Goal: Task Accomplishment & Management: Use online tool/utility

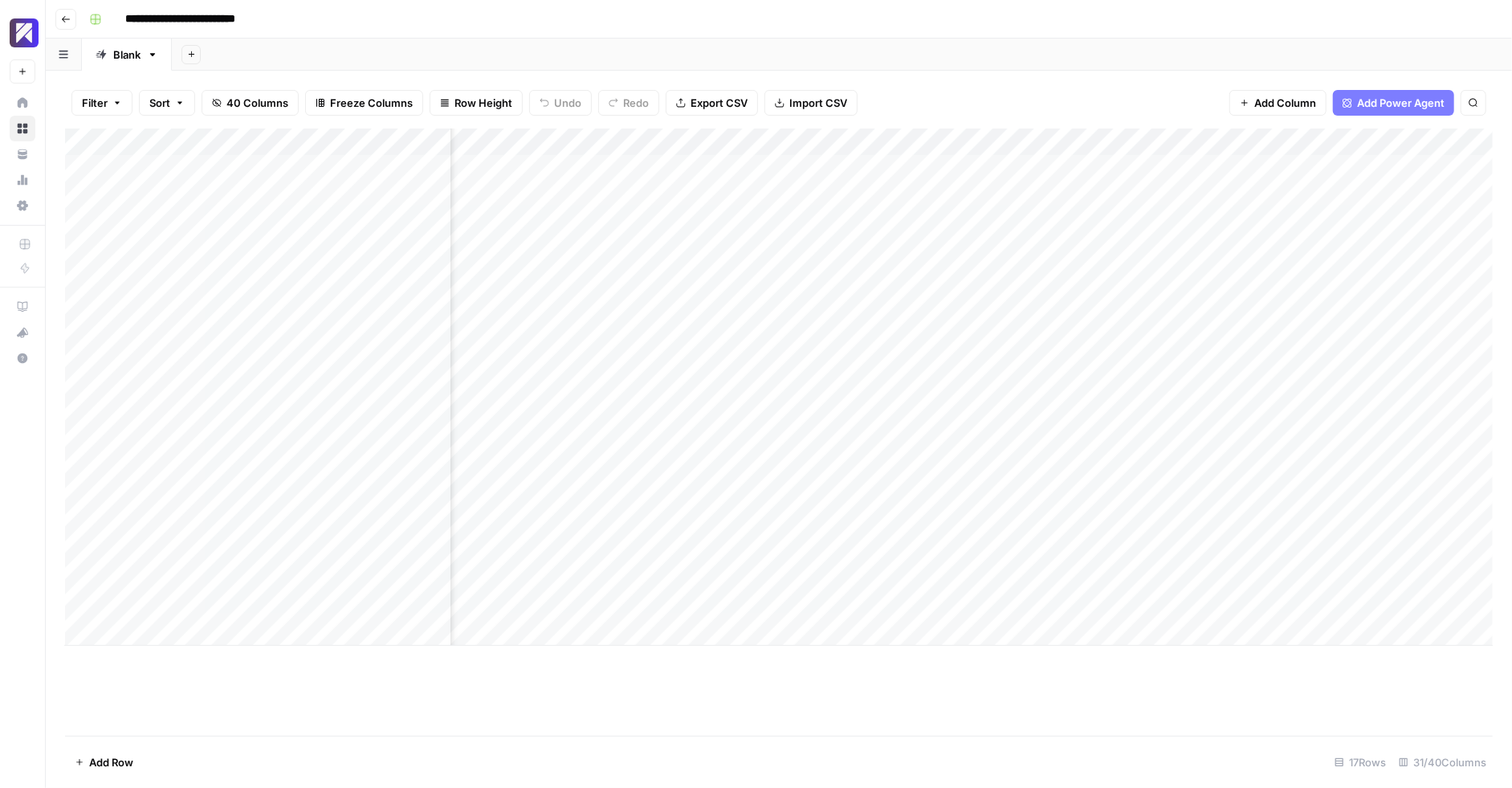
scroll to position [0, 3990]
click at [1101, 106] on div "Filter Sort 40 Columns Freeze Columns Row Height Undo Redo Export CSV Import CS…" at bounding box center [779, 103] width 1428 height 52
click at [771, 143] on div "Add Column" at bounding box center [779, 386] width 1428 height 517
click at [725, 139] on div at bounding box center [737, 144] width 145 height 32
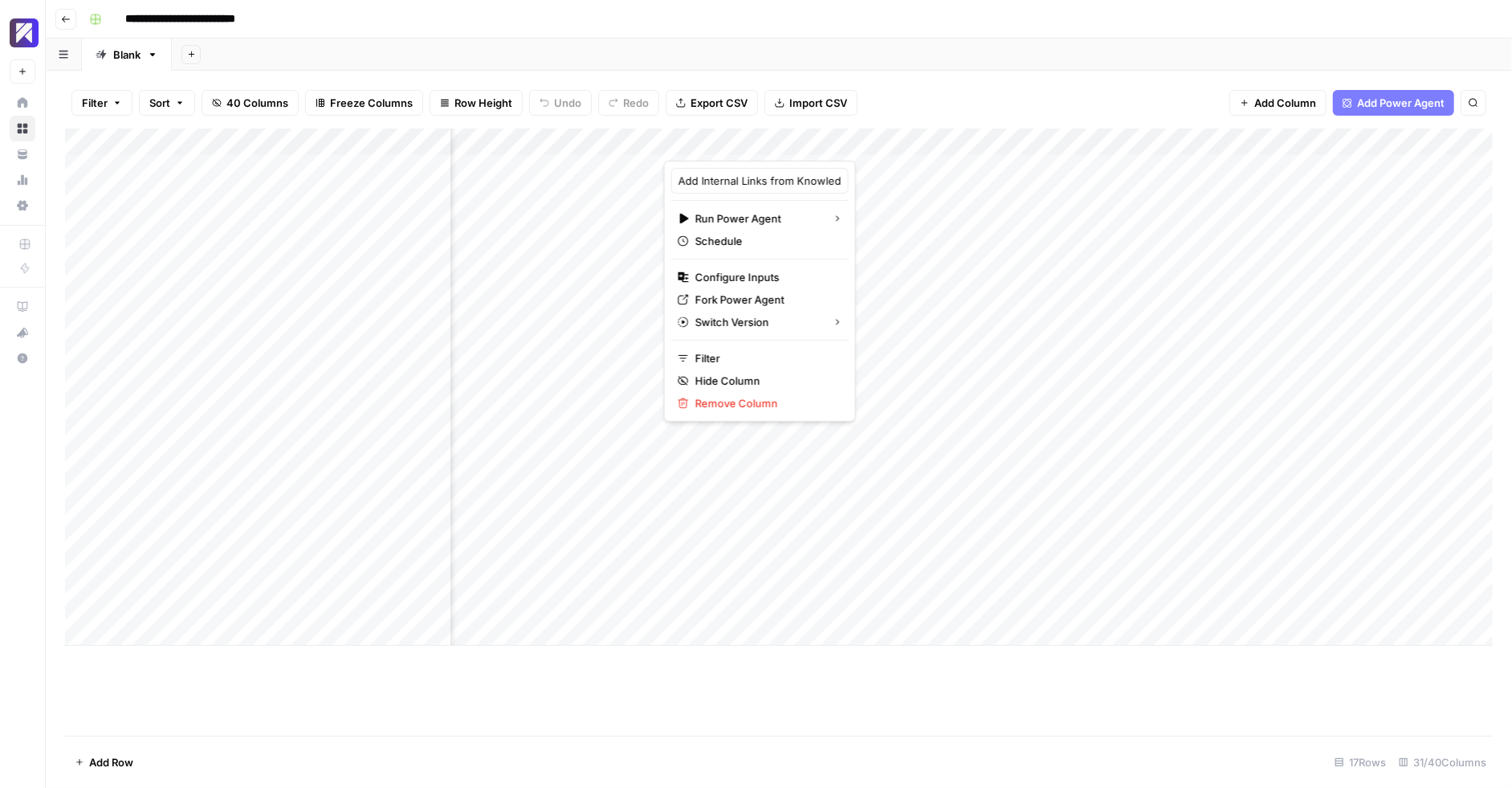
click at [725, 139] on div at bounding box center [737, 144] width 145 height 32
click at [984, 102] on div "Filter Sort 40 Columns Freeze Columns Row Height Undo Redo Export CSV Import CS…" at bounding box center [779, 103] width 1428 height 52
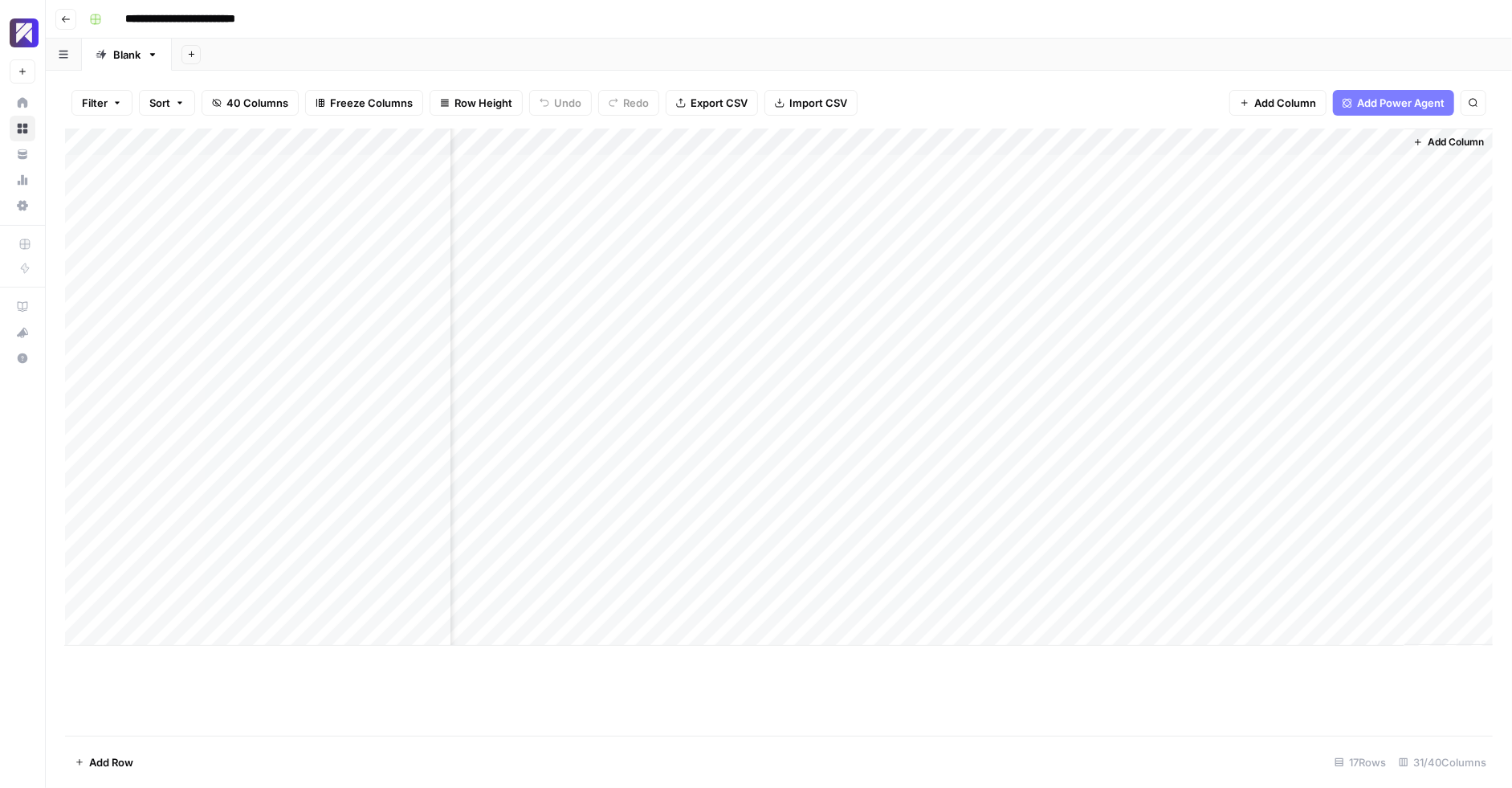
click at [1410, 119] on div "Filter Sort 40 Columns Freeze Columns Row Height Undo Redo Export CSV Import CS…" at bounding box center [779, 103] width 1428 height 52
click at [1428, 144] on span "Add Column" at bounding box center [1456, 142] width 56 height 15
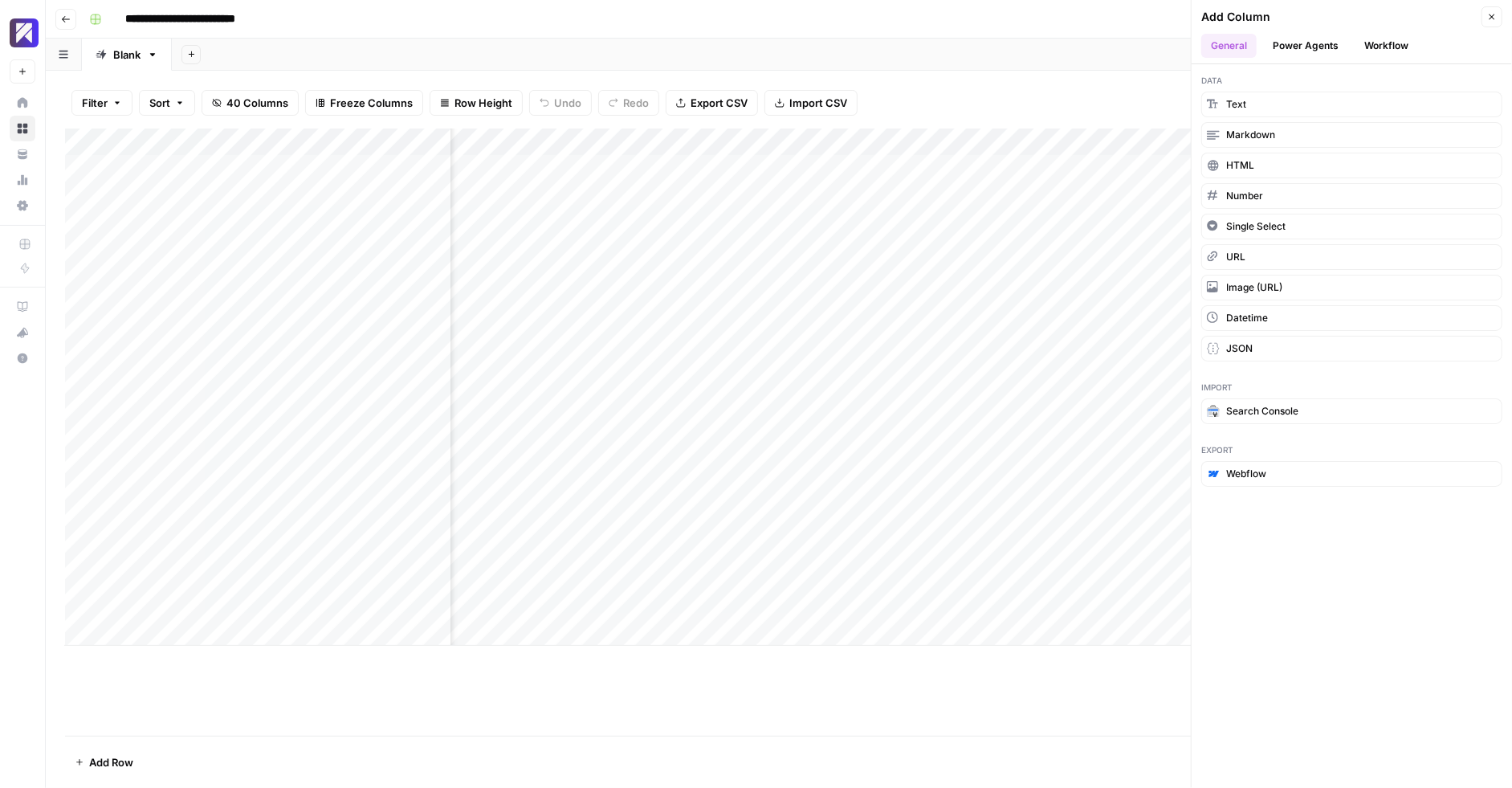
click at [1322, 47] on button "Power Agents" at bounding box center [1306, 46] width 86 height 24
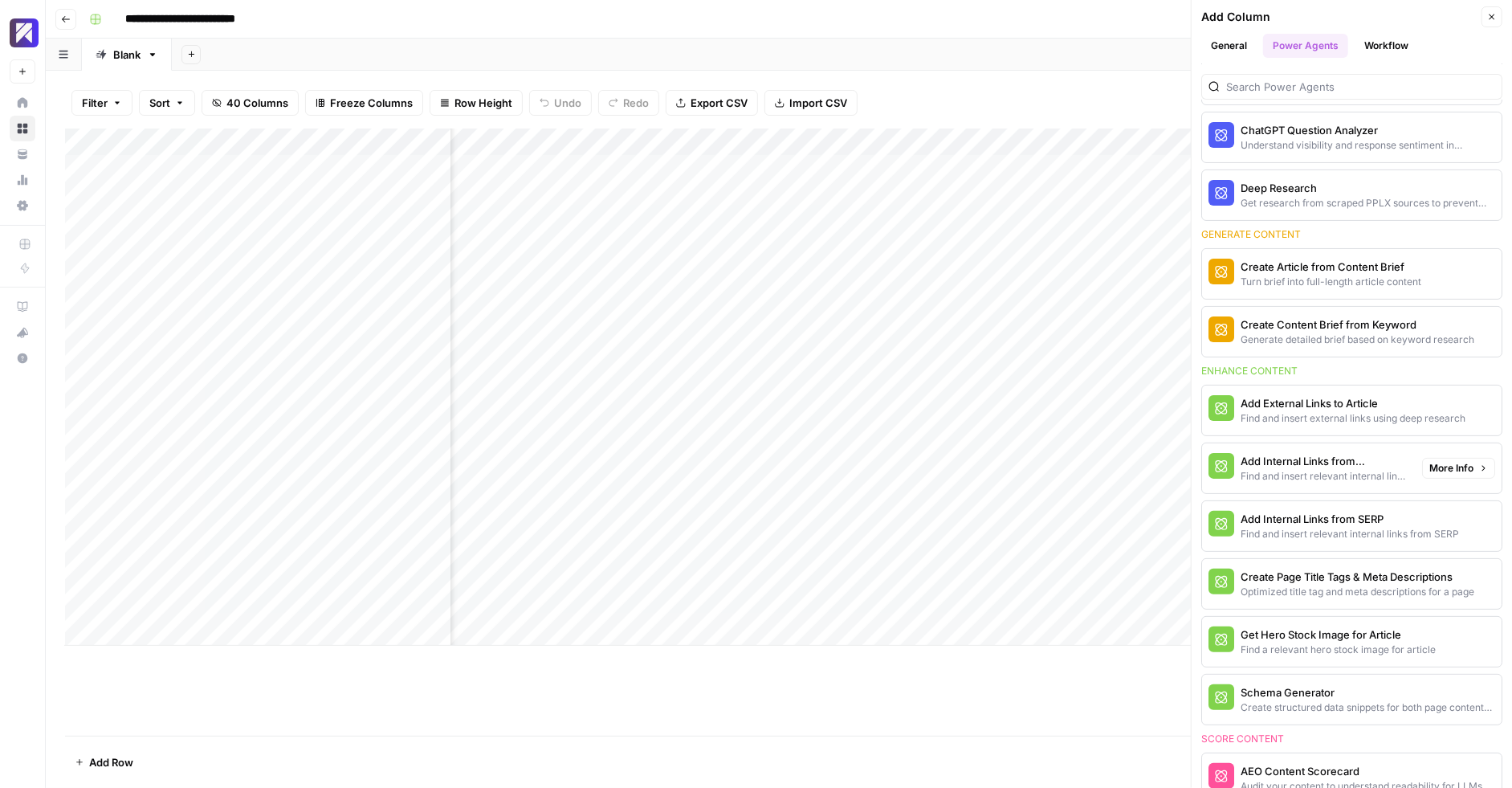
scroll to position [140, 0]
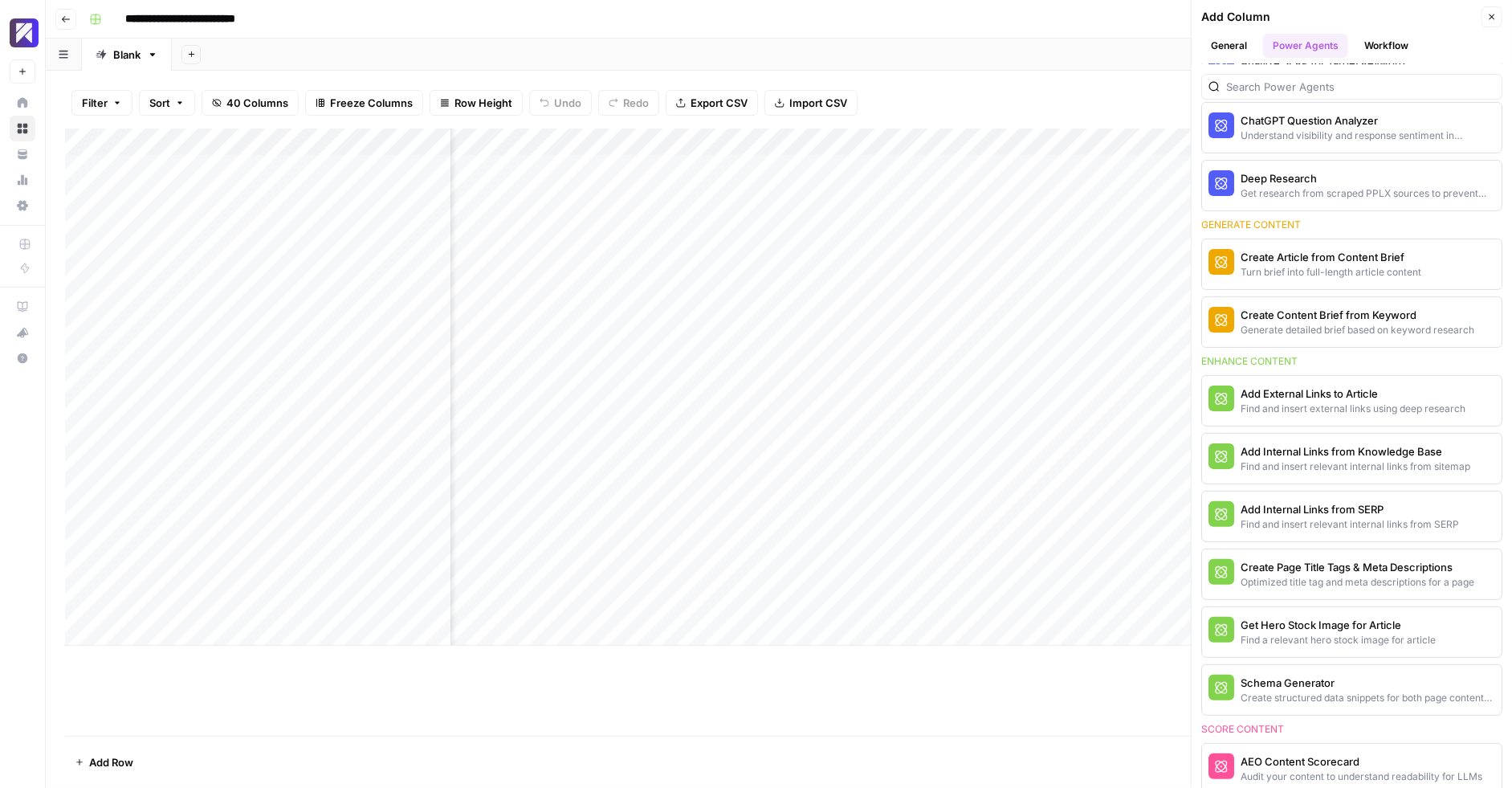
click at [1485, 15] on button "Close" at bounding box center [1493, 17] width 21 height 21
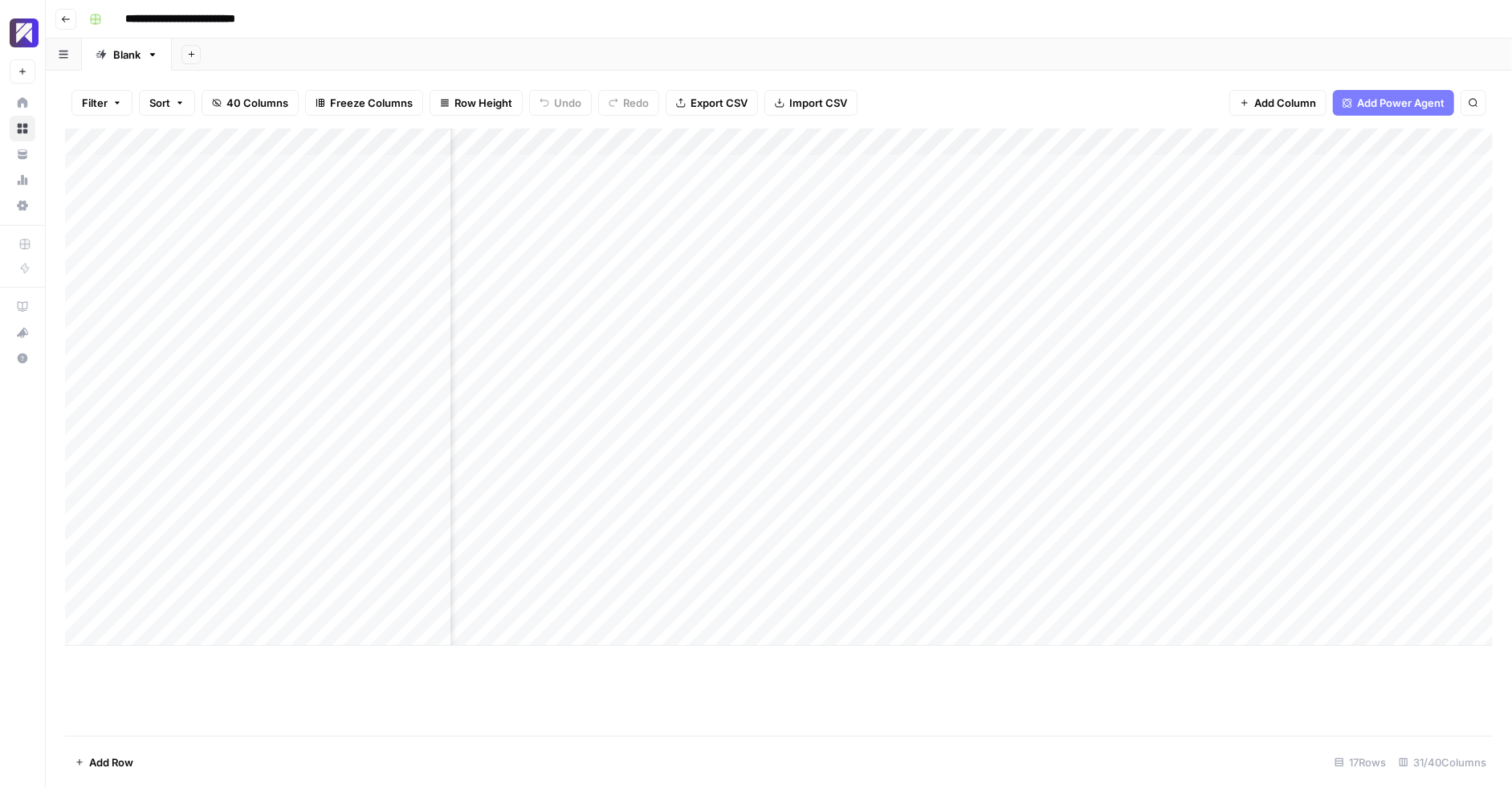
scroll to position [0, 2221]
click at [952, 139] on div "Add Column" at bounding box center [779, 386] width 1428 height 517
click at [934, 271] on span "Configure Inputs" at bounding box center [940, 277] width 140 height 16
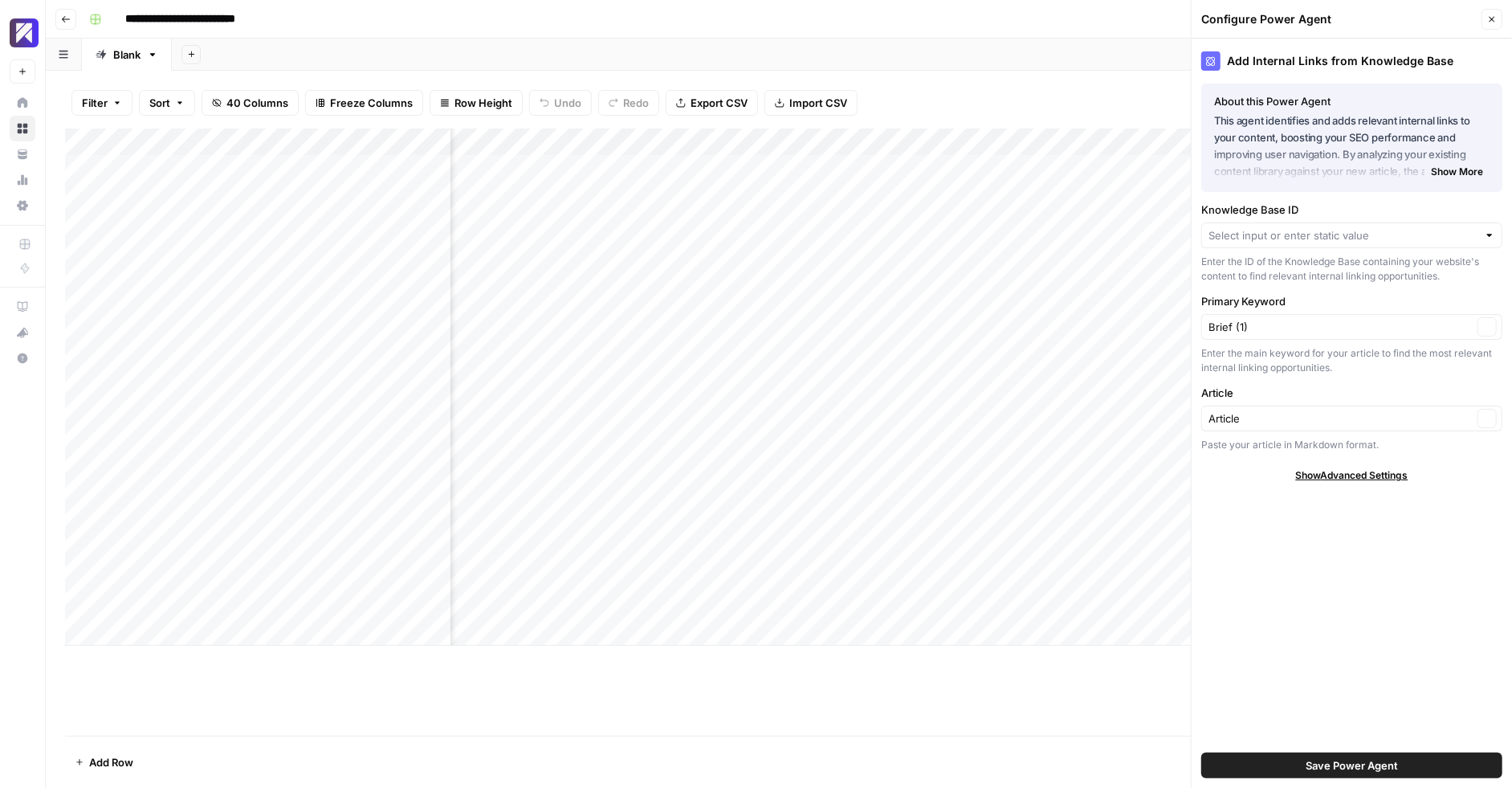
type input "[MEDICAL_DATA] Sitemap"
click at [1369, 428] on input "Article" at bounding box center [1341, 423] width 265 height 16
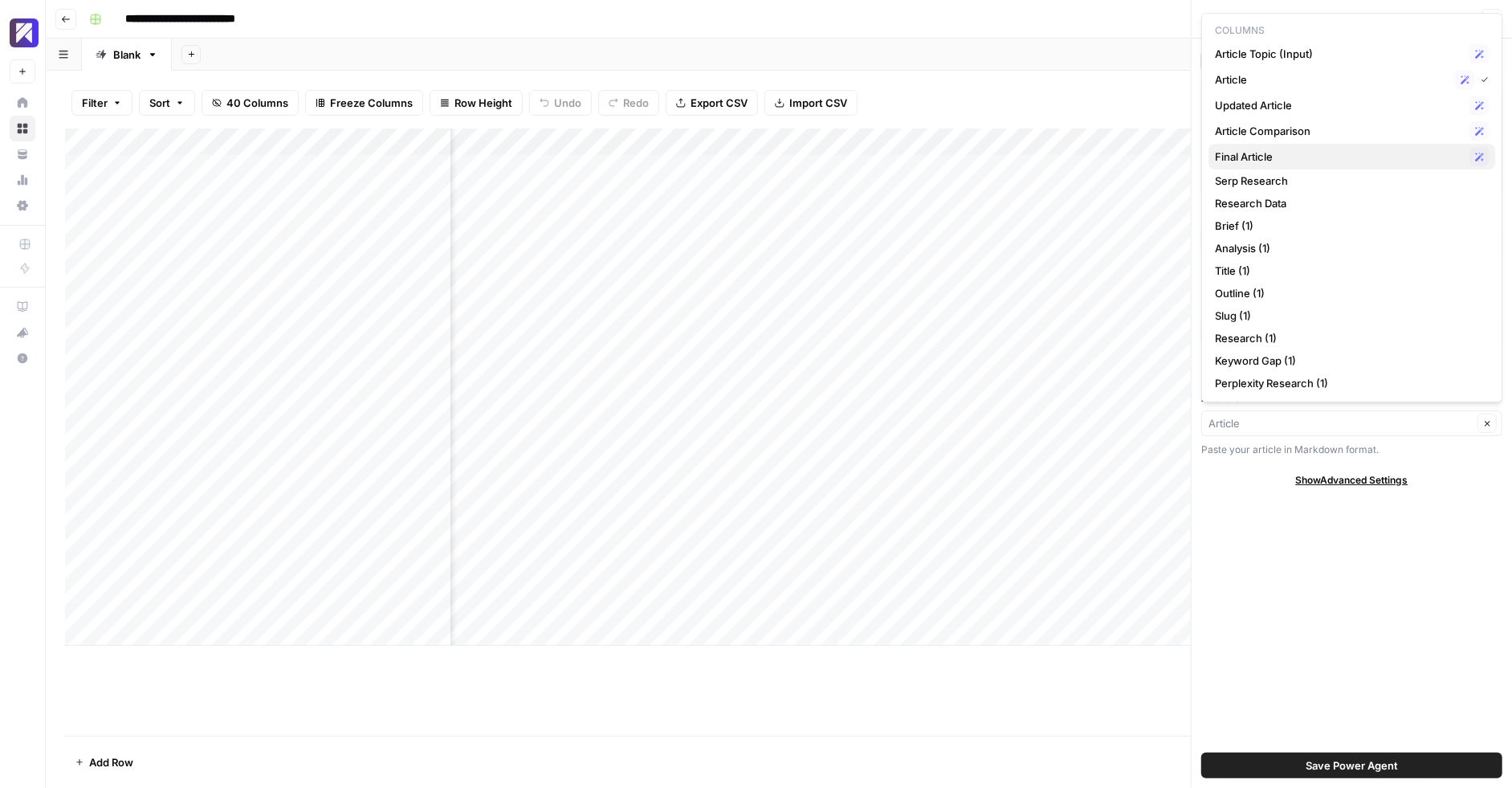
click at [1329, 149] on span "Final Article" at bounding box center [1339, 156] width 249 height 16
type input "Final Article"
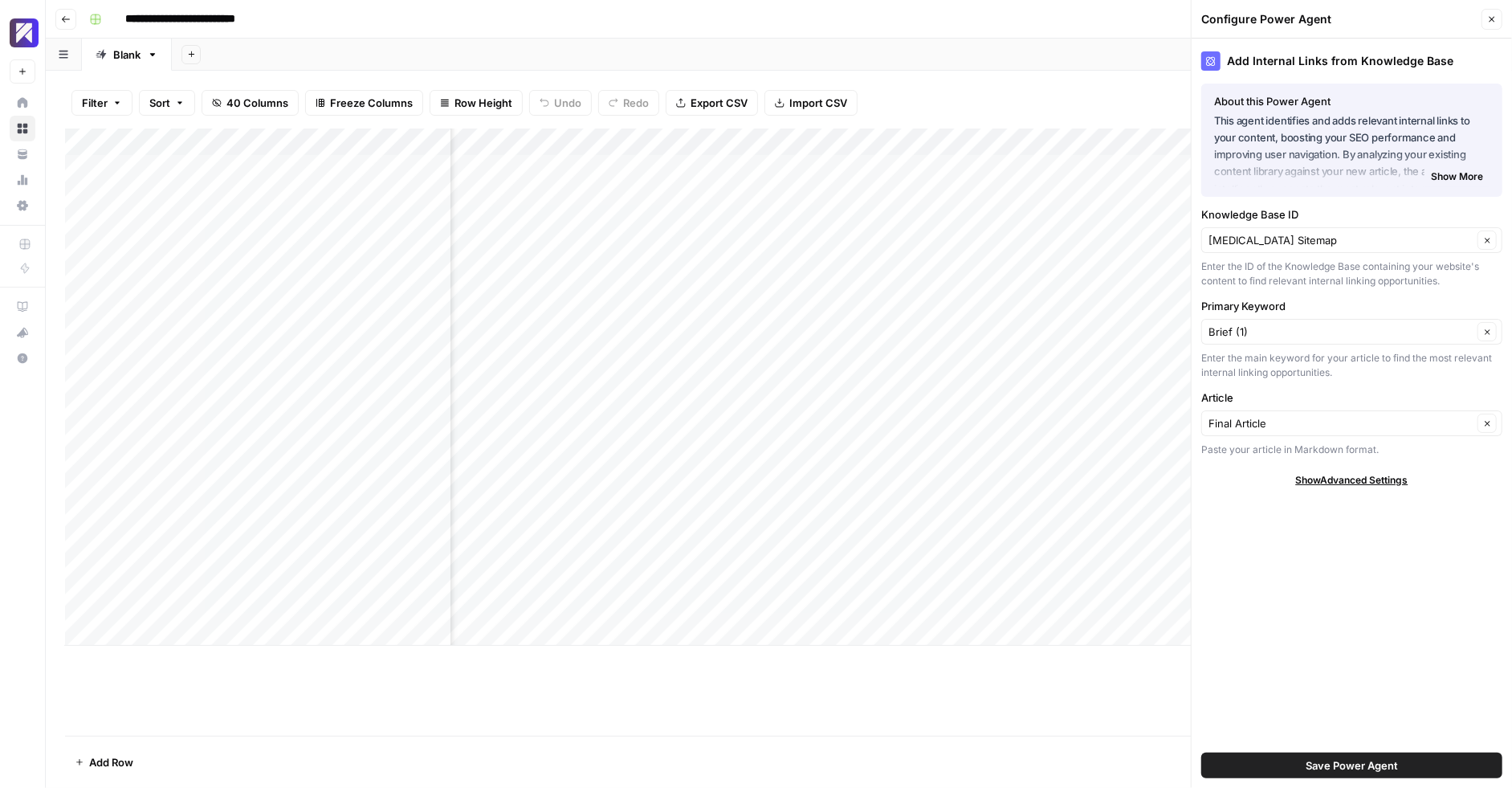
click at [1274, 758] on button "Save Power Agent" at bounding box center [1351, 765] width 301 height 26
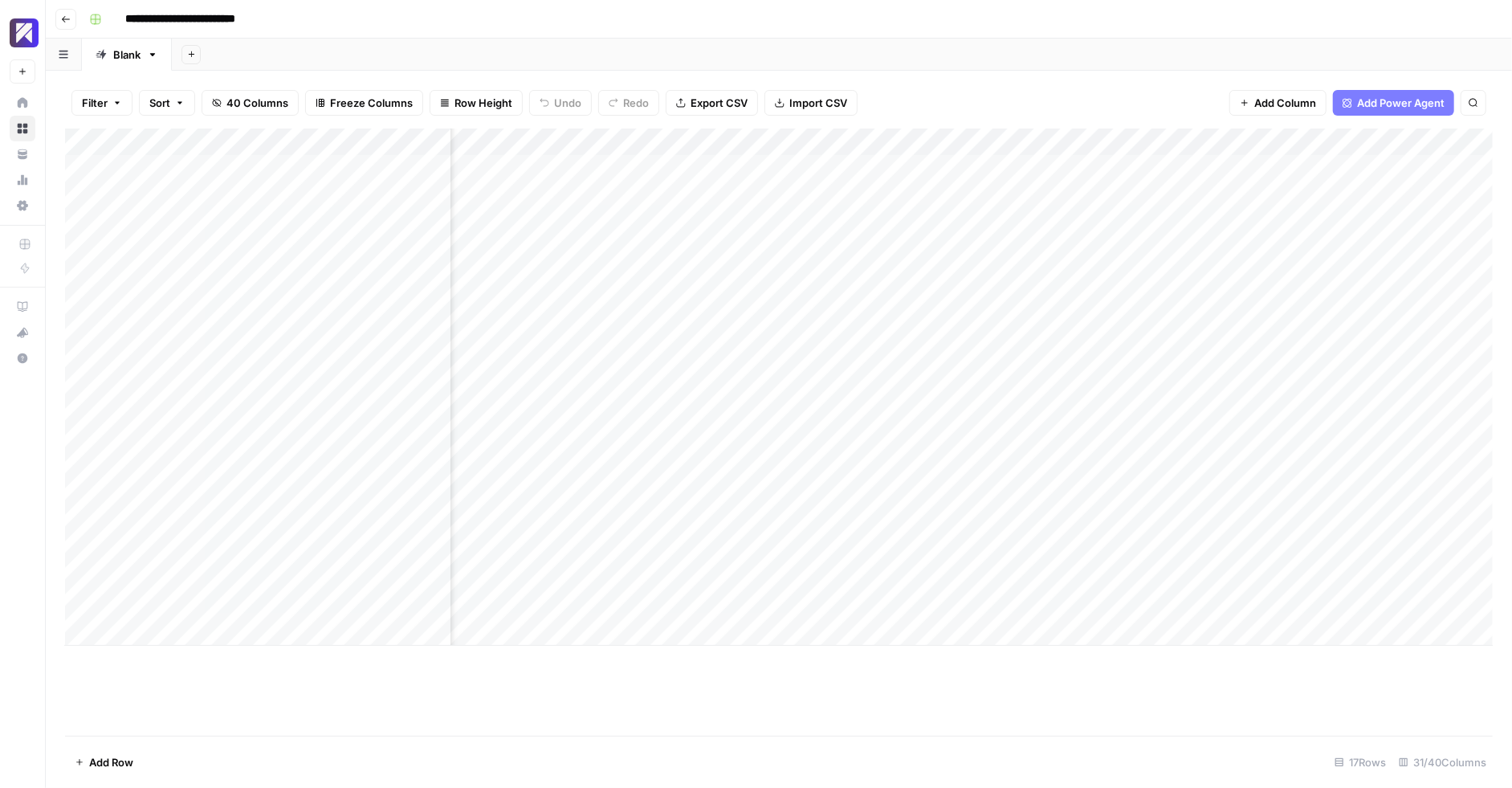
drag, startPoint x: 935, startPoint y: 138, endPoint x: 1479, endPoint y: 157, distance: 544.3
click at [1479, 157] on div "Add Column" at bounding box center [779, 386] width 1428 height 517
drag, startPoint x: 935, startPoint y: 144, endPoint x: 1426, endPoint y: 139, distance: 491.0
click at [1426, 139] on div "Add Column" at bounding box center [779, 386] width 1428 height 517
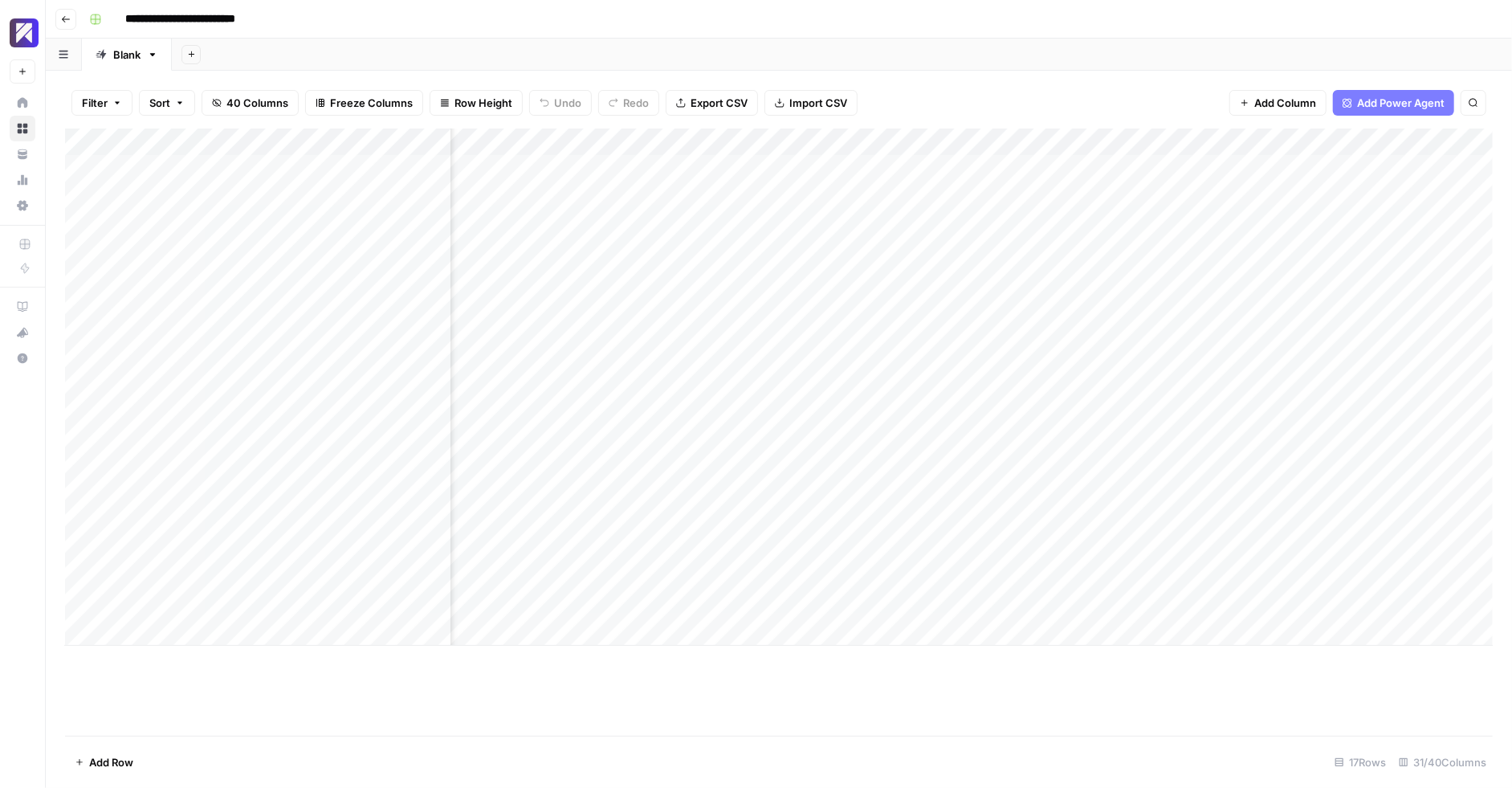
drag, startPoint x: 642, startPoint y: 140, endPoint x: 1322, endPoint y: 135, distance: 680.0
click at [1323, 135] on div "Add Column" at bounding box center [779, 386] width 1428 height 517
click at [561, 140] on div "Add Column" at bounding box center [779, 386] width 1428 height 517
click at [561, 140] on div at bounding box center [560, 144] width 145 height 32
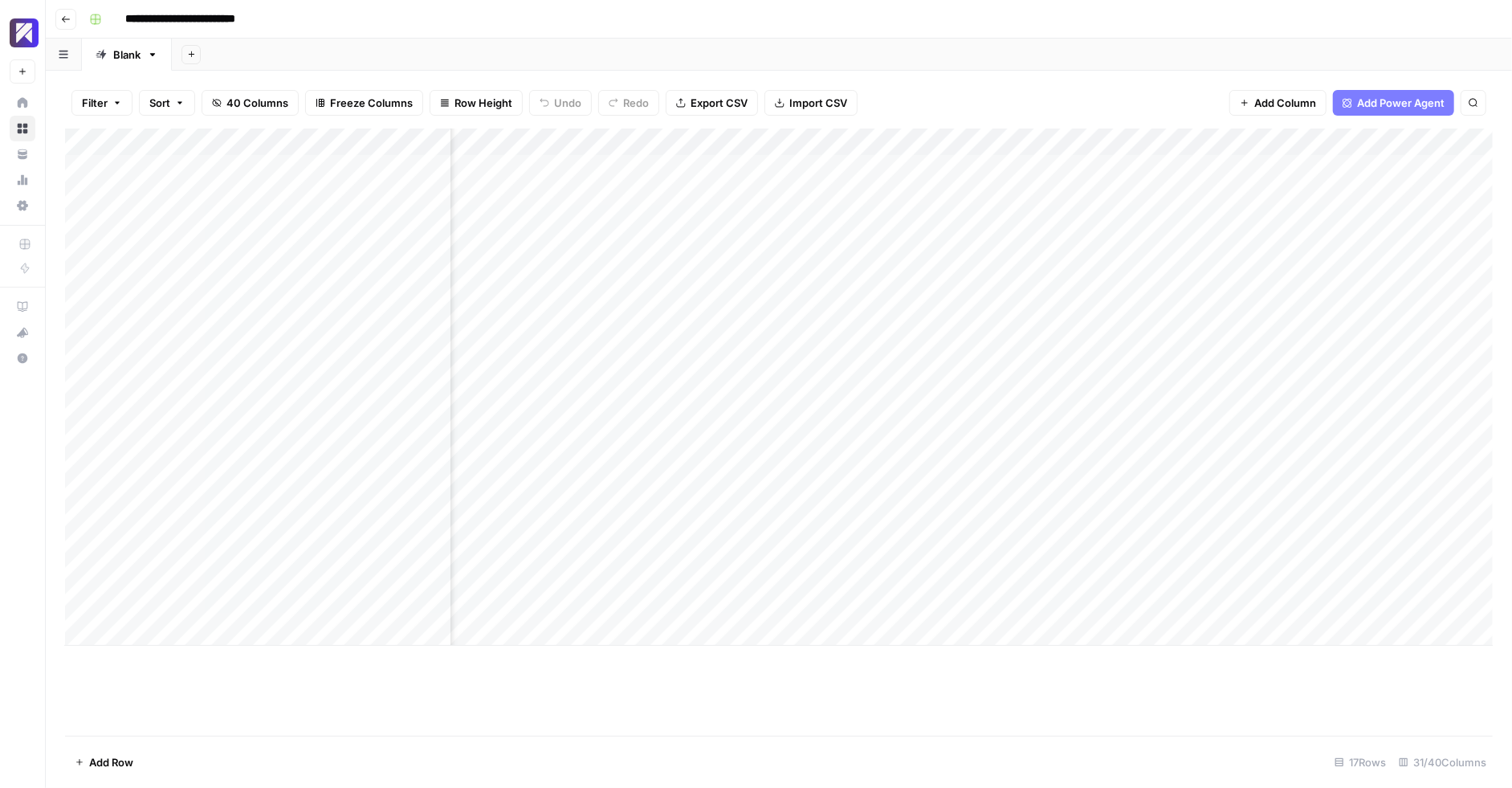
scroll to position [0, 2839]
click at [824, 137] on div "Add Column" at bounding box center [779, 386] width 1428 height 517
click at [1046, 103] on div "Filter Sort 40 Columns Freeze Columns Row Height Undo Redo Export CSV Import CS…" at bounding box center [779, 103] width 1428 height 52
drag, startPoint x: 846, startPoint y: 146, endPoint x: 1410, endPoint y: 154, distance: 564.1
click at [1410, 154] on div "Add Column" at bounding box center [779, 386] width 1428 height 517
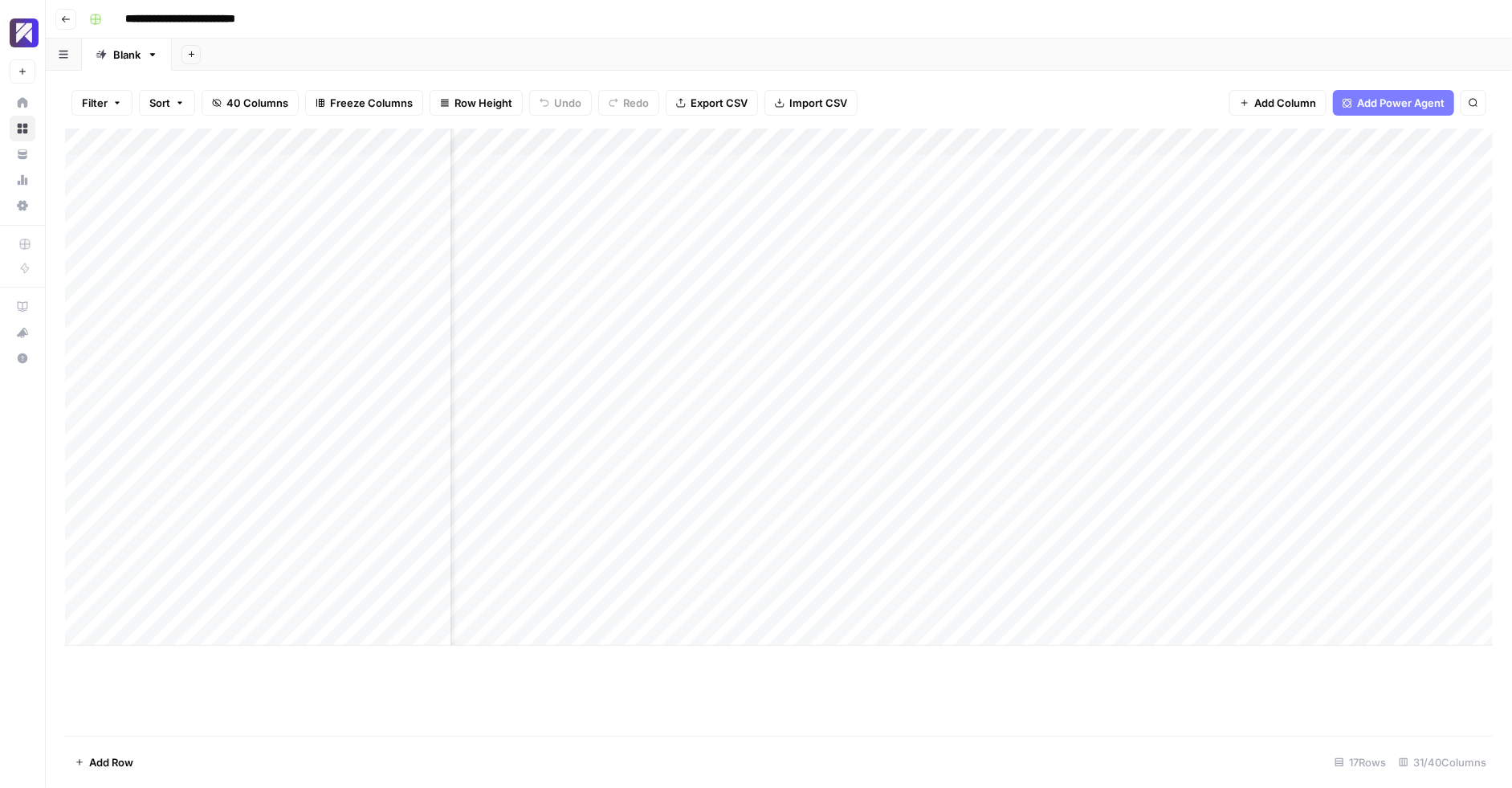
scroll to position [0, 3656]
drag, startPoint x: 583, startPoint y: 140, endPoint x: 942, endPoint y: 127, distance: 359.2
click at [942, 127] on div "Filter Sort 40 Columns Freeze Columns Row Height Undo Redo Export CSV Import CS…" at bounding box center [779, 429] width 1467 height 717
click at [1019, 111] on div "Filter Sort 40 Columns Freeze Columns Row Height Undo Redo Export CSV Import CS…" at bounding box center [779, 103] width 1428 height 52
click at [942, 165] on div "Add Column" at bounding box center [779, 386] width 1428 height 517
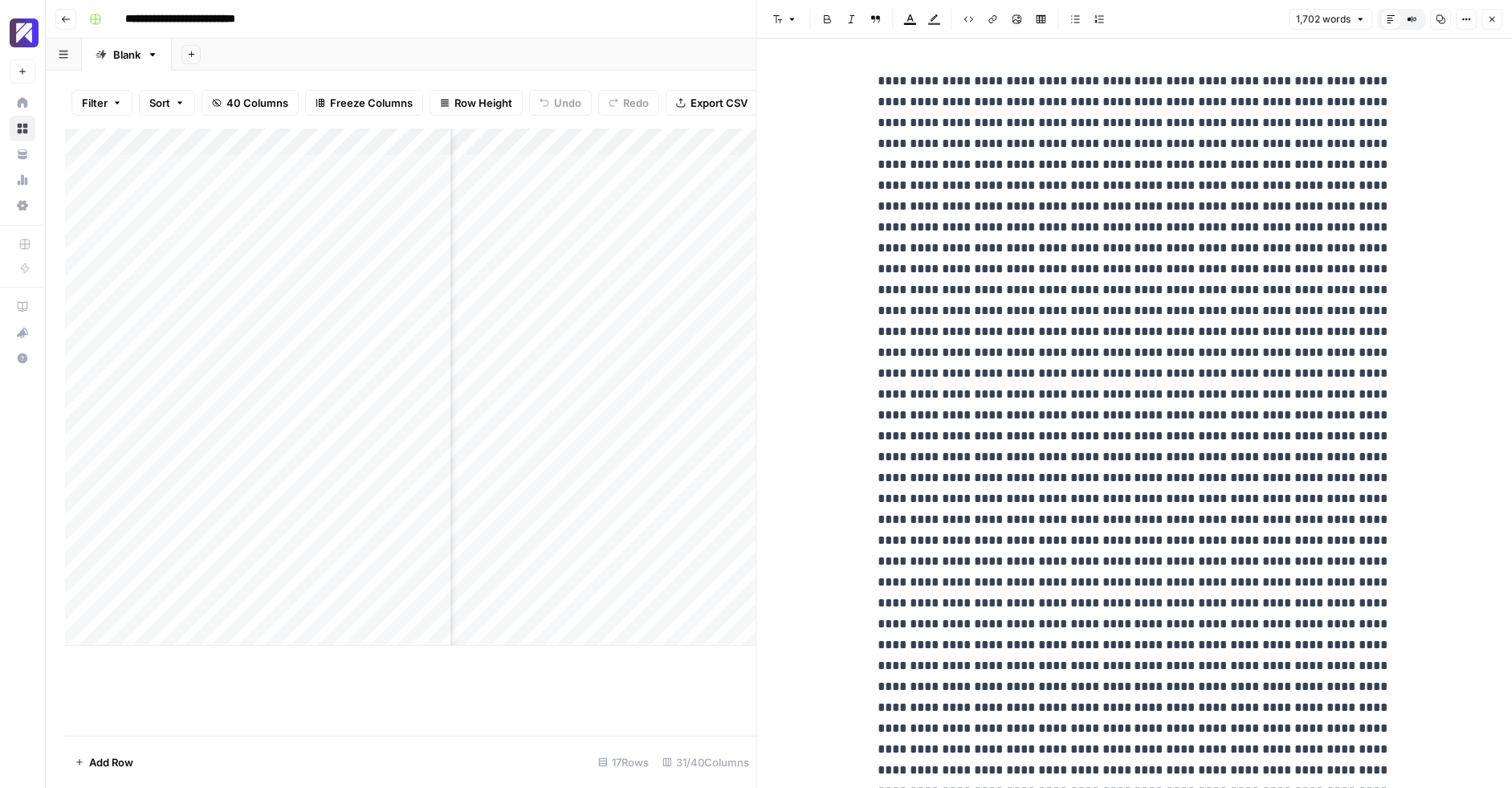
click at [1492, 18] on icon "button" at bounding box center [1493, 19] width 10 height 10
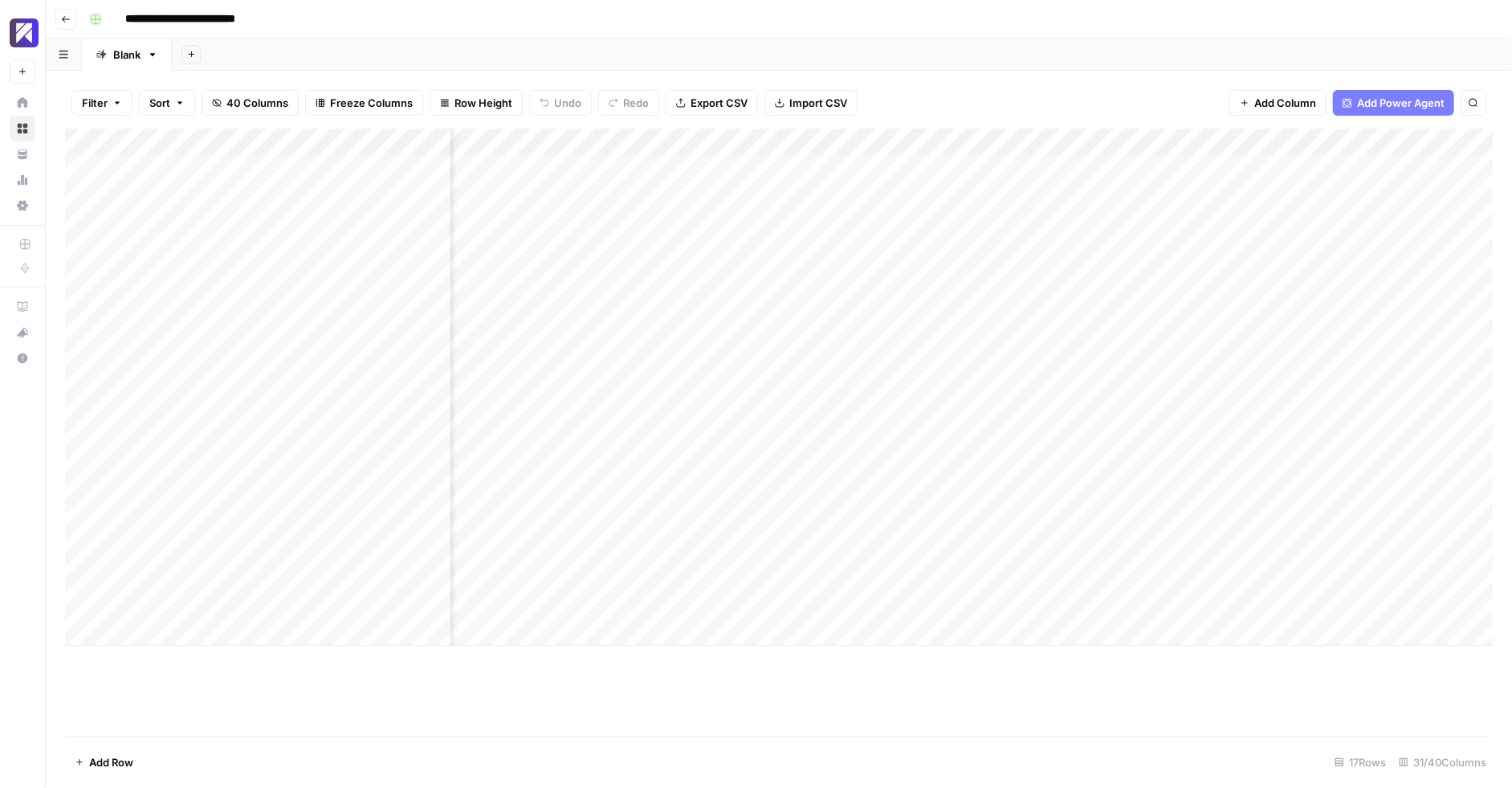
click at [741, 166] on div "Add Column" at bounding box center [779, 386] width 1428 height 517
click at [784, 165] on div "Add Column" at bounding box center [779, 386] width 1428 height 517
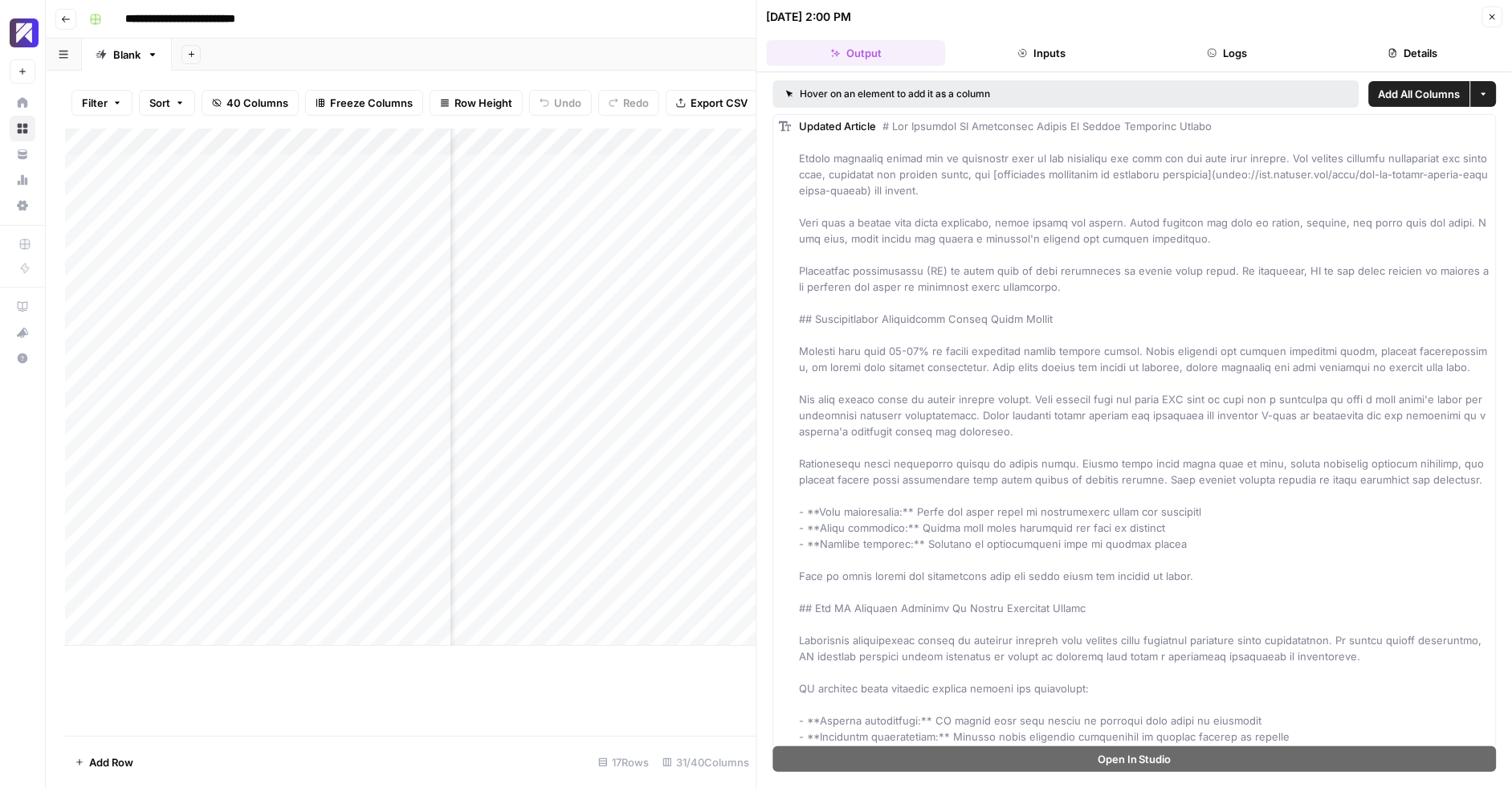
click at [637, 14] on div "**********" at bounding box center [790, 19] width 1414 height 26
click at [1493, 12] on icon "button" at bounding box center [1493, 17] width 10 height 10
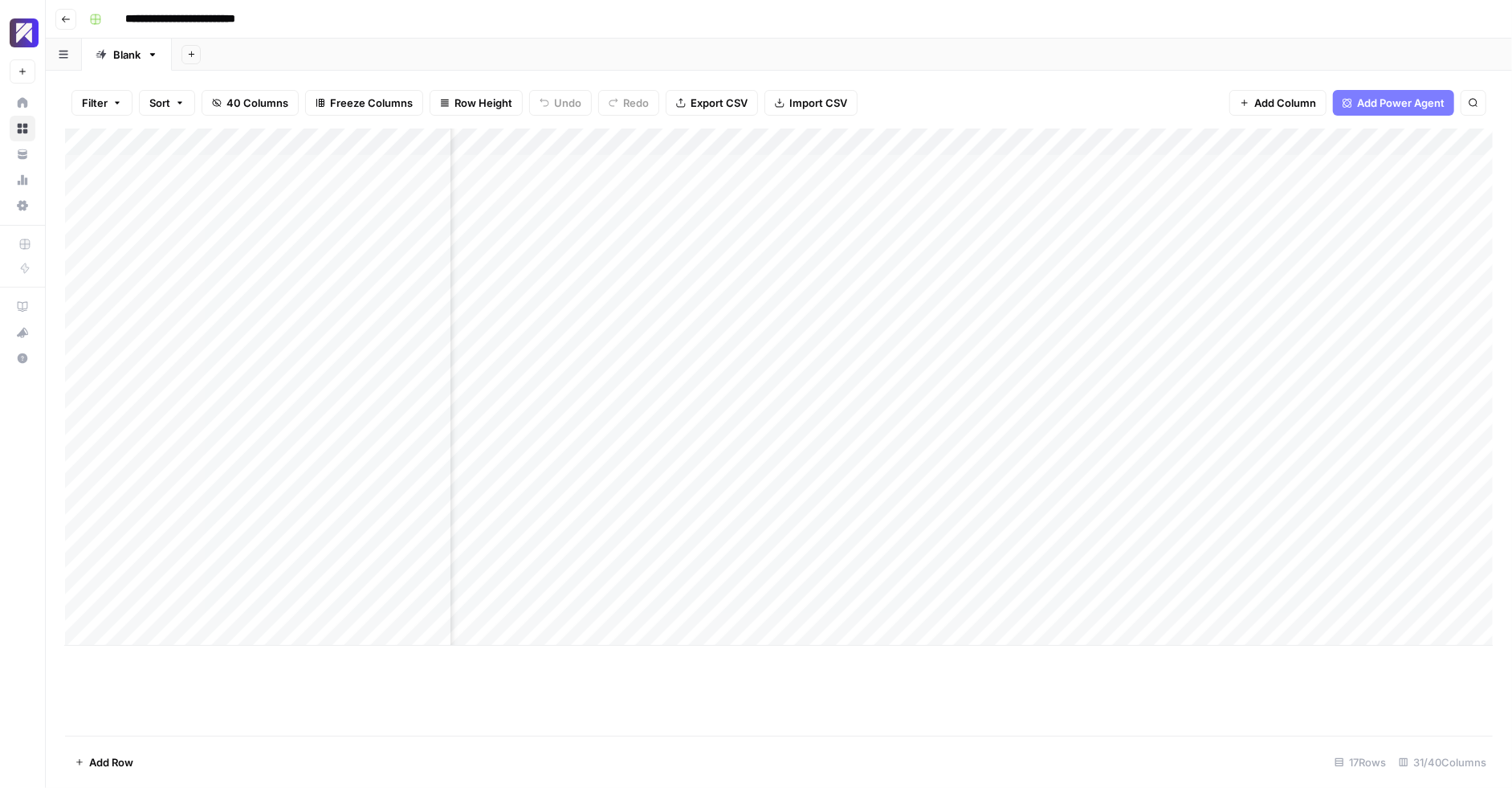
click at [862, 686] on div "Add Column" at bounding box center [779, 432] width 1428 height 607
click at [821, 697] on div "Add Column" at bounding box center [779, 432] width 1428 height 607
